Goal: Task Accomplishment & Management: Use online tool/utility

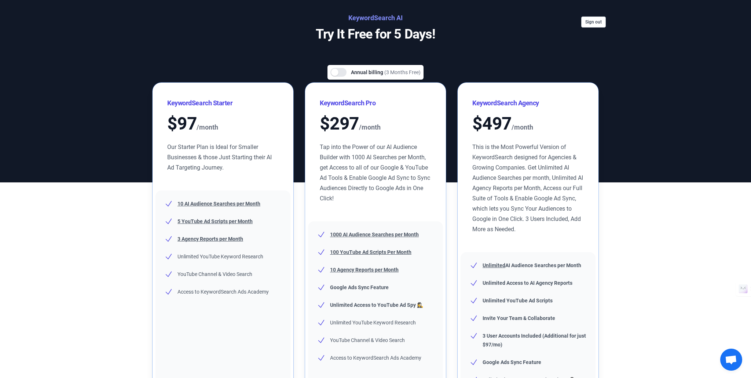
scroll to position [11, 0]
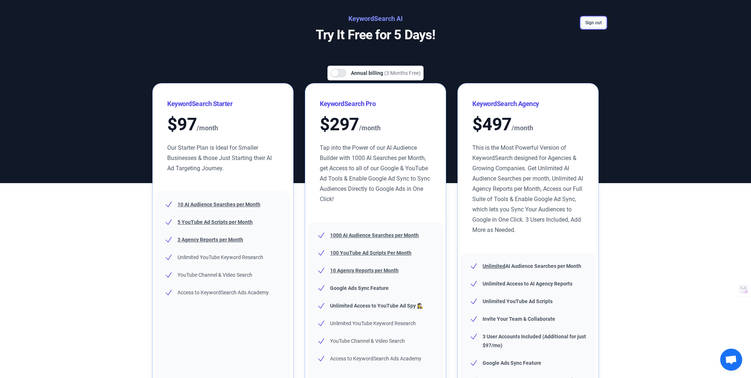
click at [594, 21] on button "Sign out" at bounding box center [593, 22] width 25 height 11
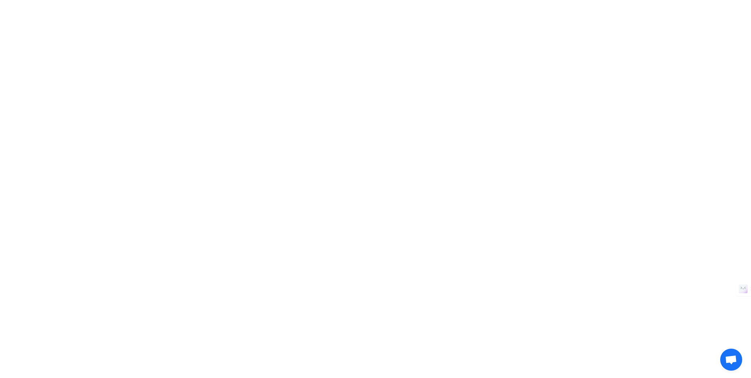
scroll to position [0, 0]
